Goal: Navigation & Orientation: Go to known website

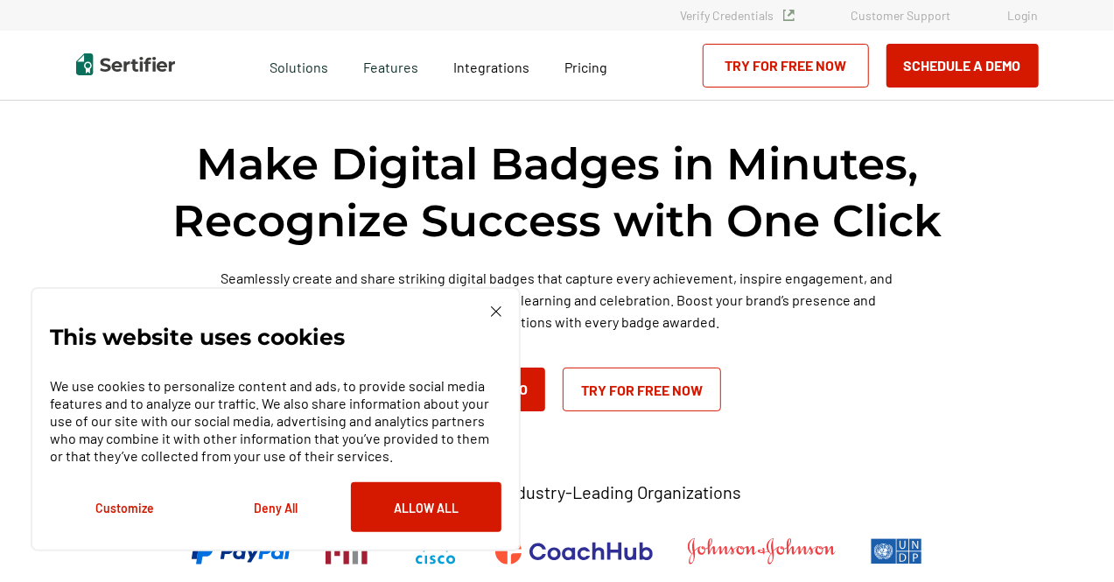
click at [1025, 17] on link "Login" at bounding box center [1023, 15] width 31 height 15
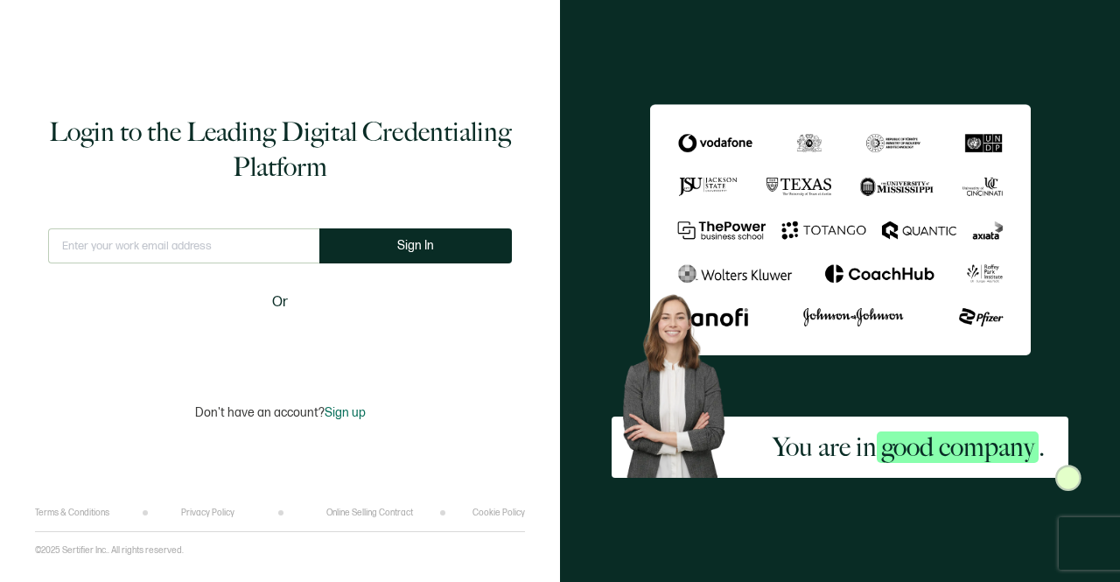
click at [93, 241] on input "text" at bounding box center [183, 245] width 271 height 35
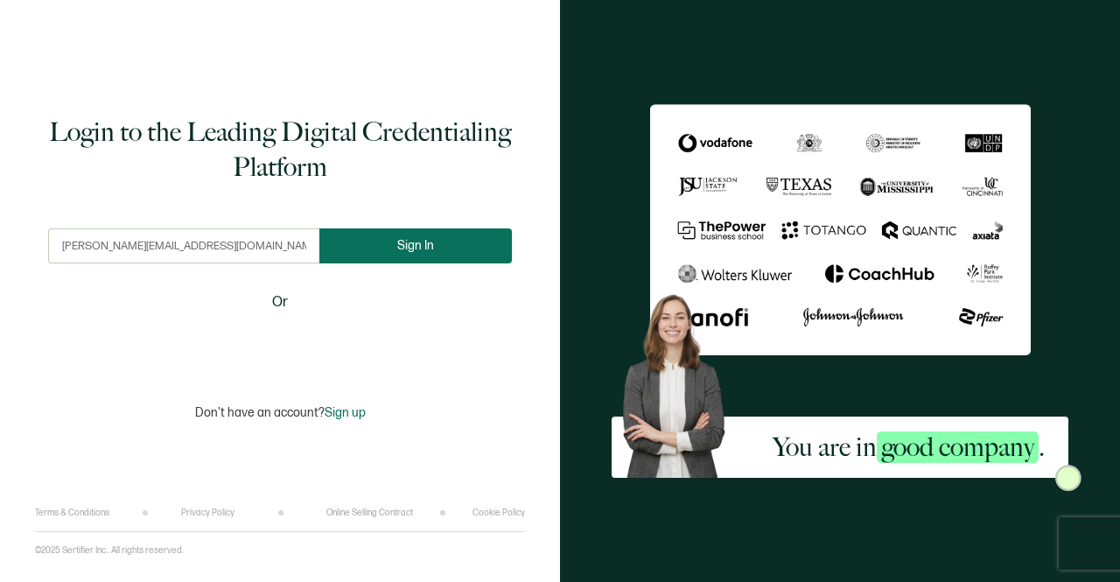
type input "michelle@hl7.org"
click at [399, 242] on span "Sign In" at bounding box center [415, 245] width 37 height 13
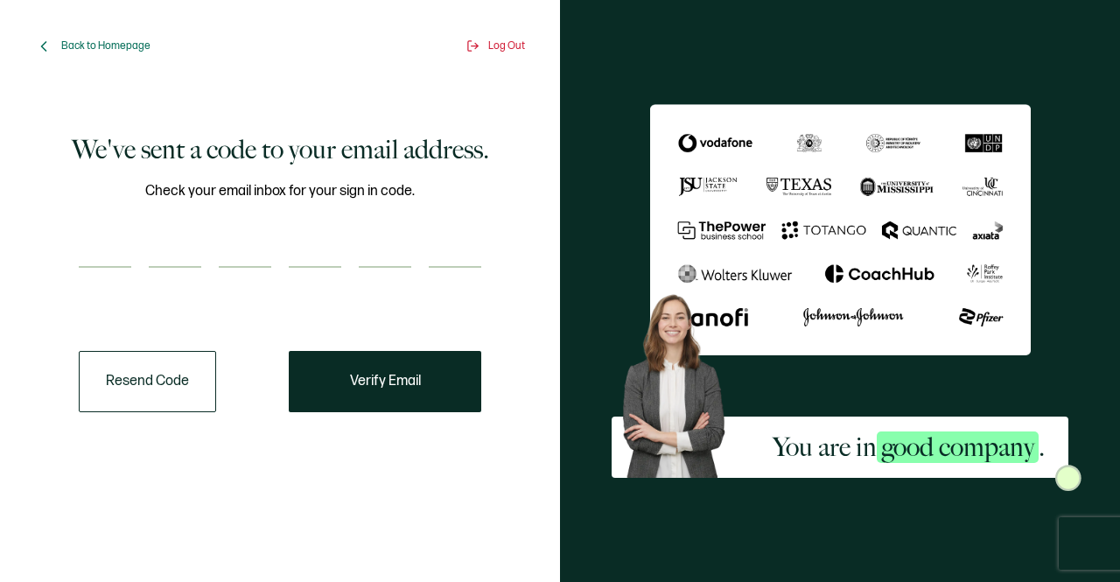
click at [124, 255] on input "number" at bounding box center [105, 250] width 52 height 35
type input "8"
type input "4"
type input "8"
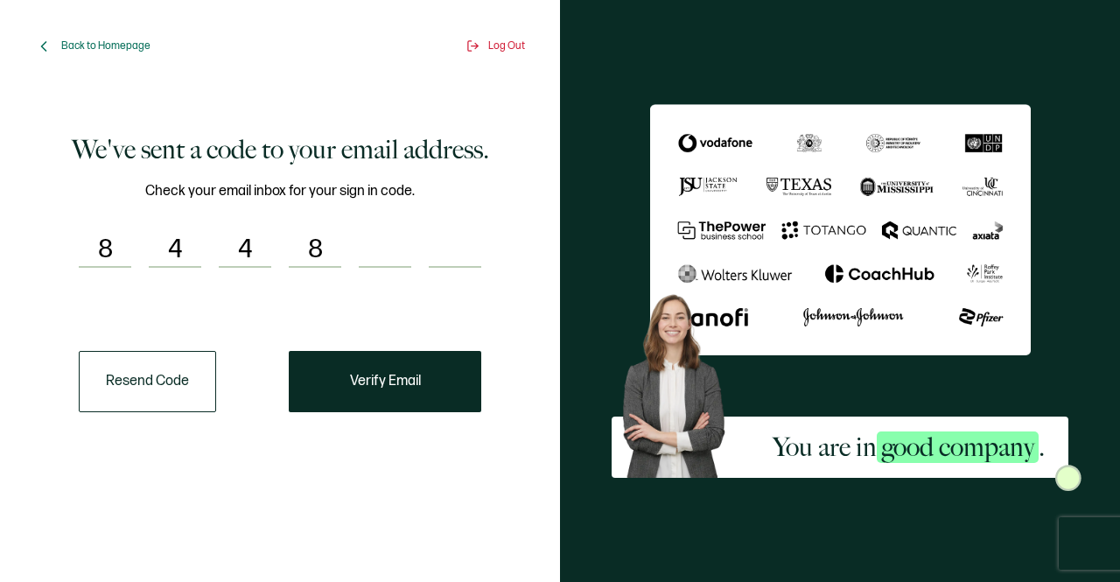
type input "3"
type input "1"
